Goal: Find specific page/section: Find specific page/section

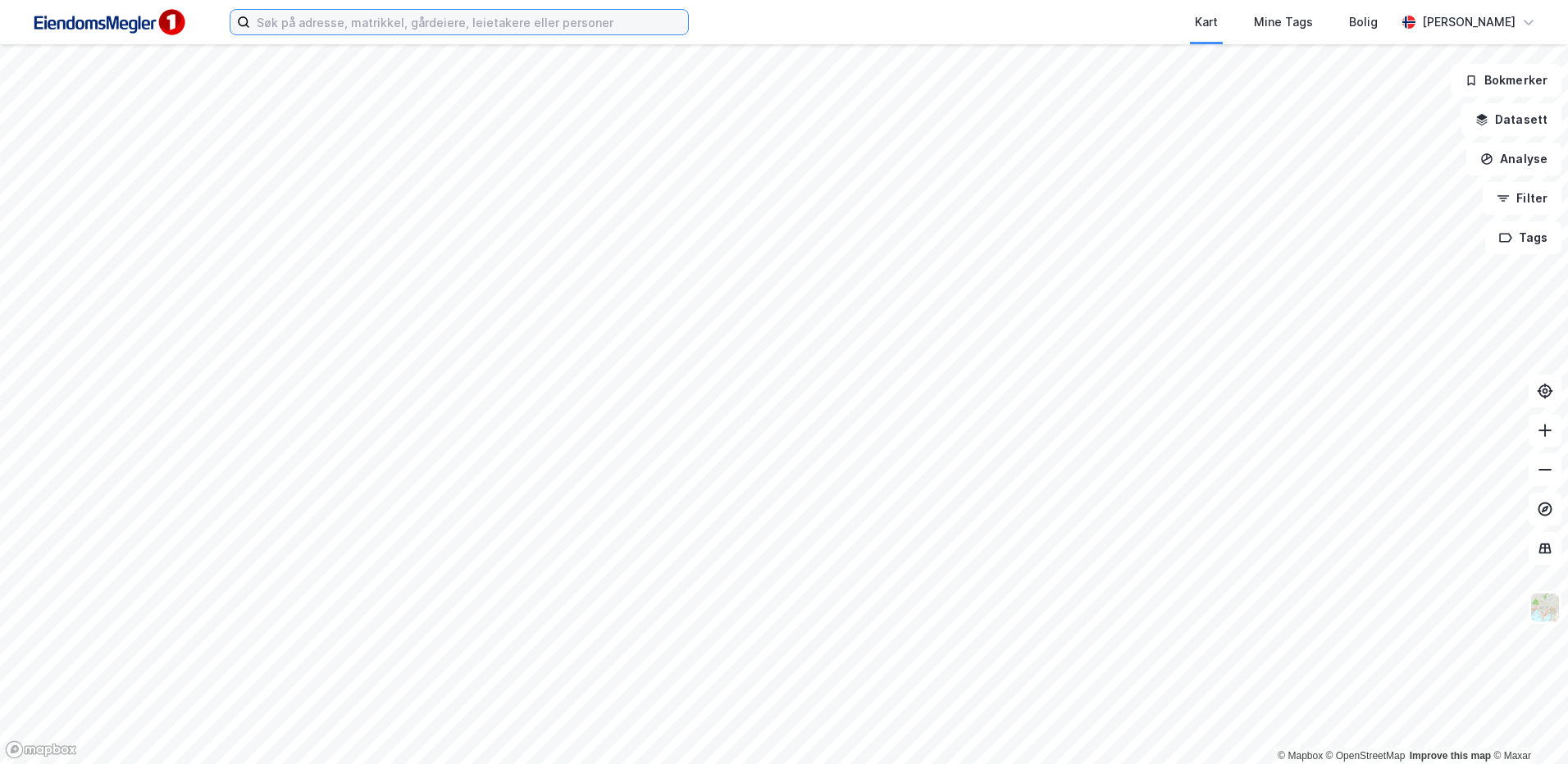
click at [334, 28] on input at bounding box center [469, 22] width 438 height 25
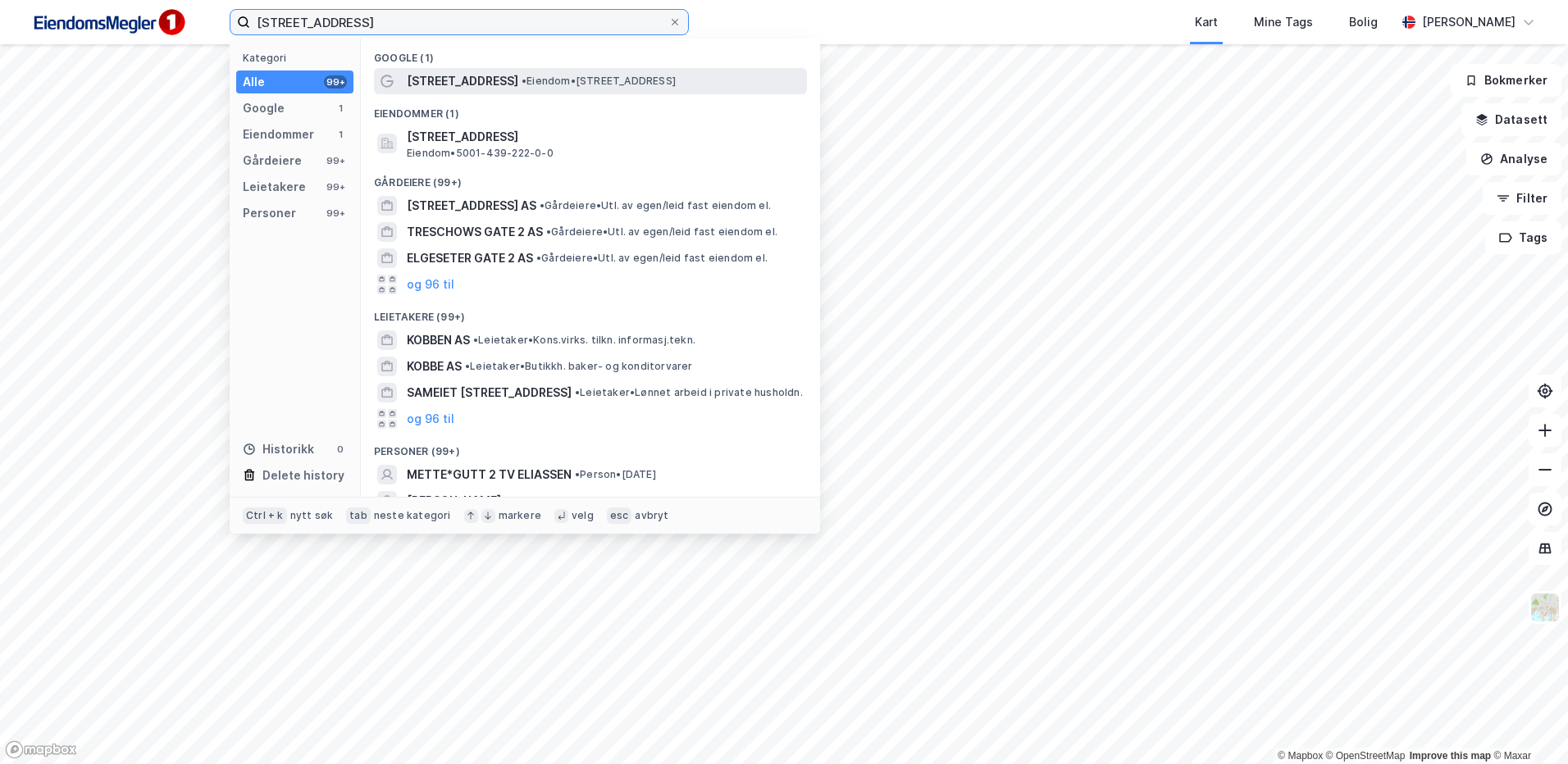
type input "[STREET_ADDRESS]"
click at [522, 79] on span "•" at bounding box center [524, 80] width 5 height 12
